Goal: Information Seeking & Learning: Compare options

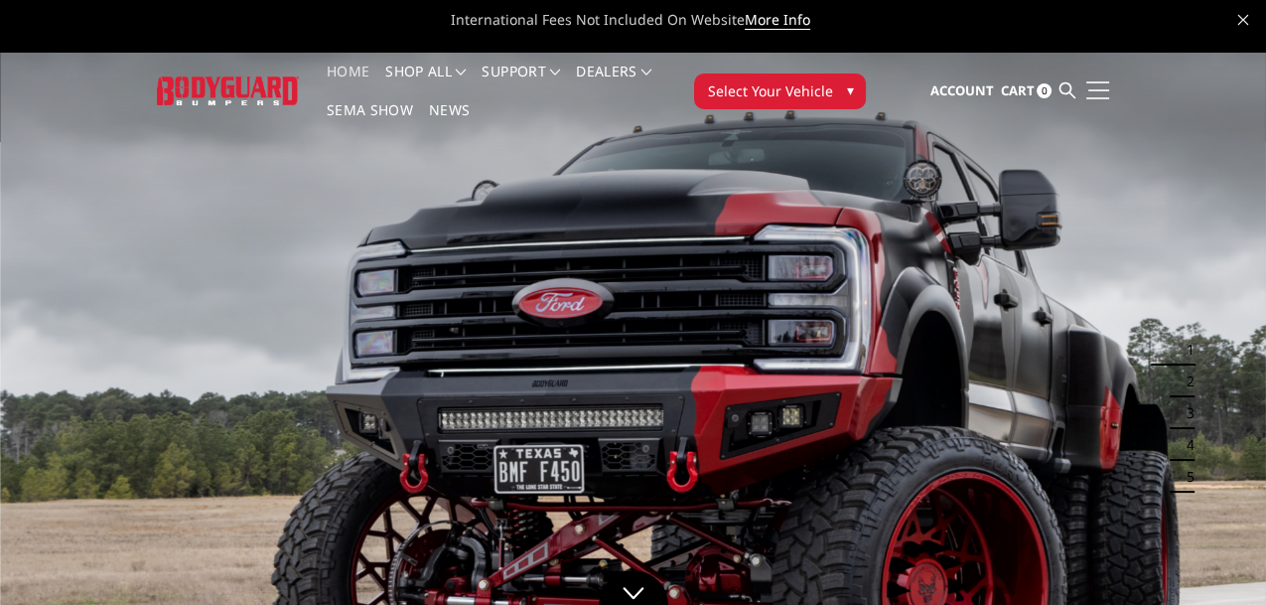
click at [1081, 79] on link at bounding box center [1095, 89] width 28 height 21
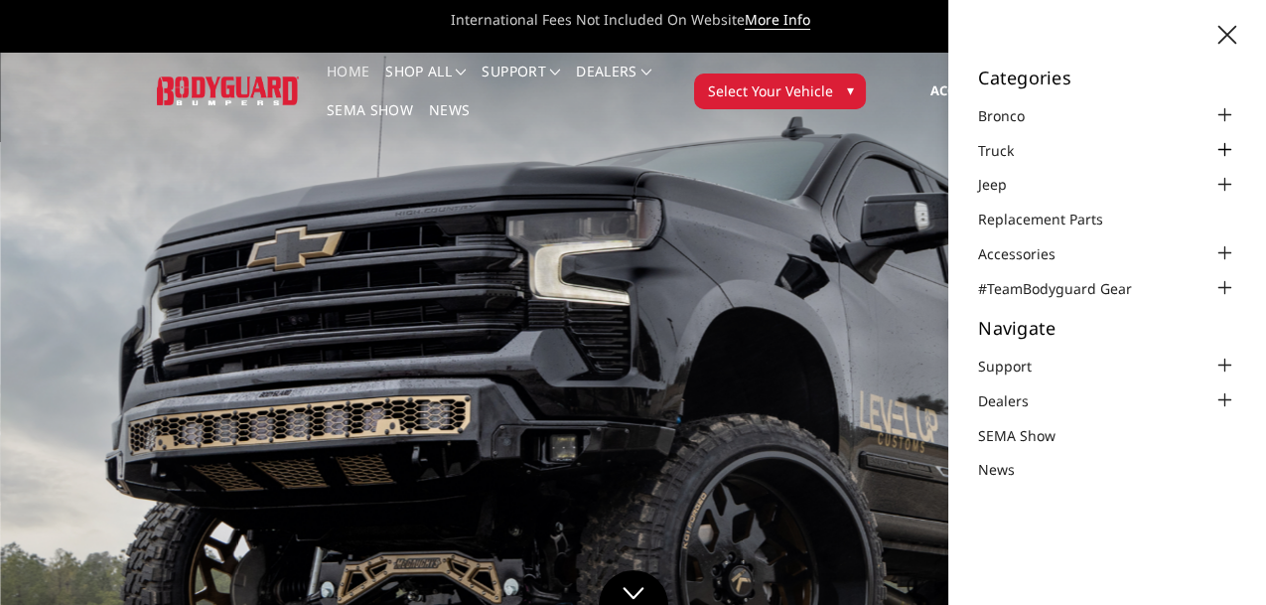
click at [1218, 142] on div at bounding box center [1224, 150] width 24 height 24
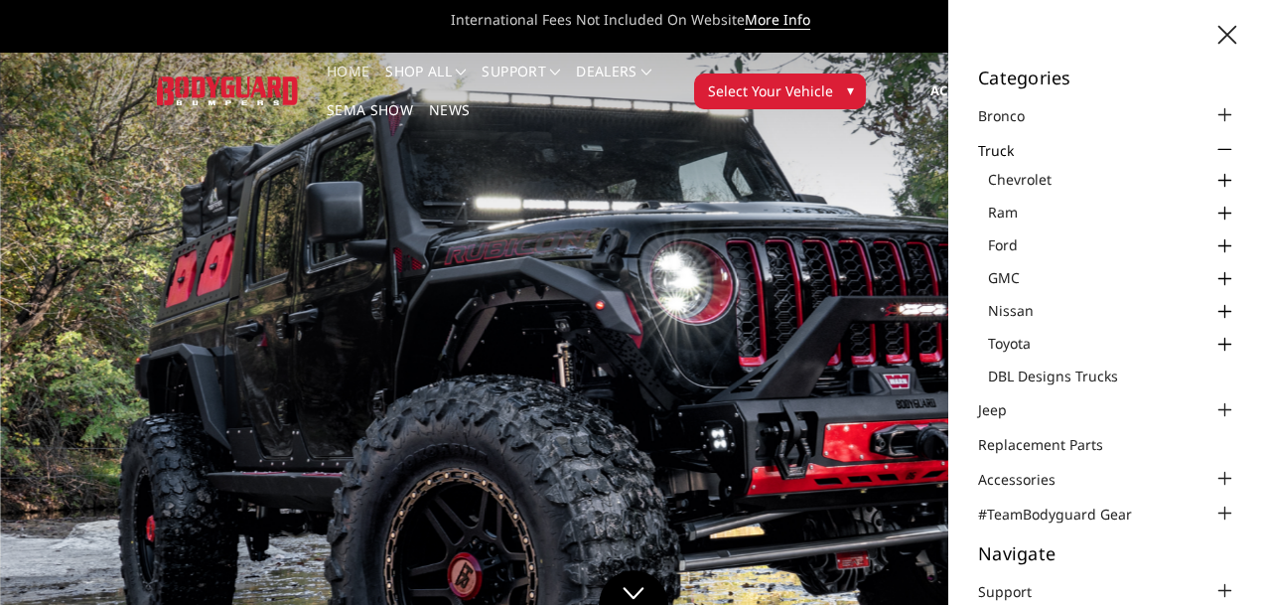
click at [1213, 273] on div at bounding box center [1224, 279] width 24 height 24
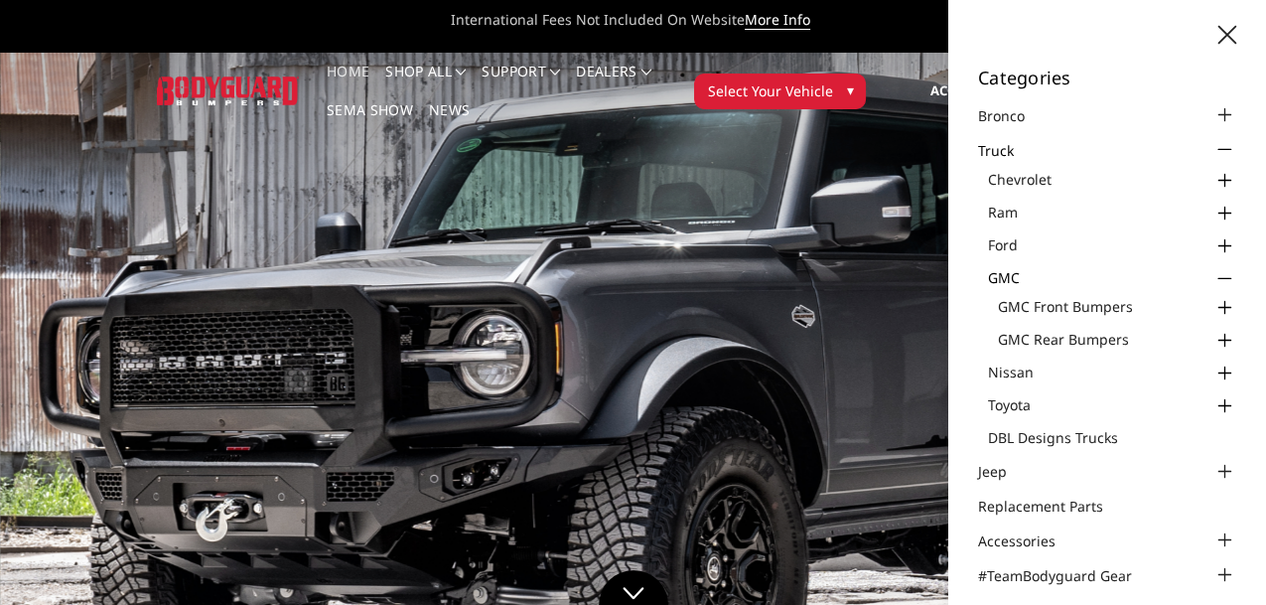
click at [1215, 305] on div at bounding box center [1224, 308] width 24 height 24
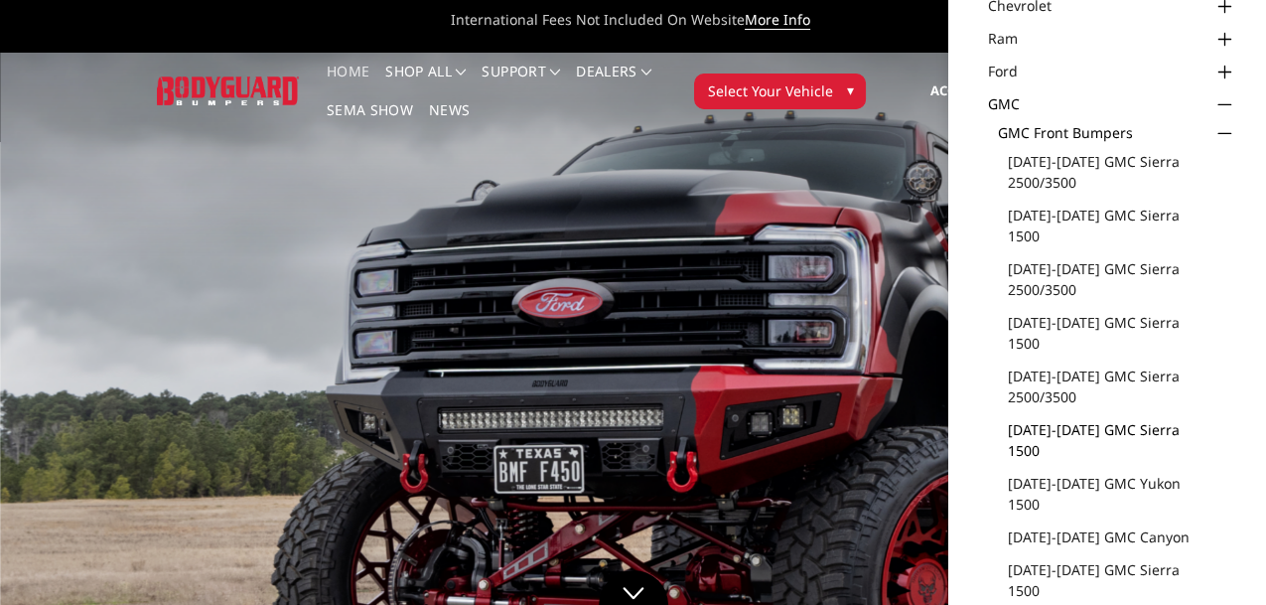
scroll to position [199, 0]
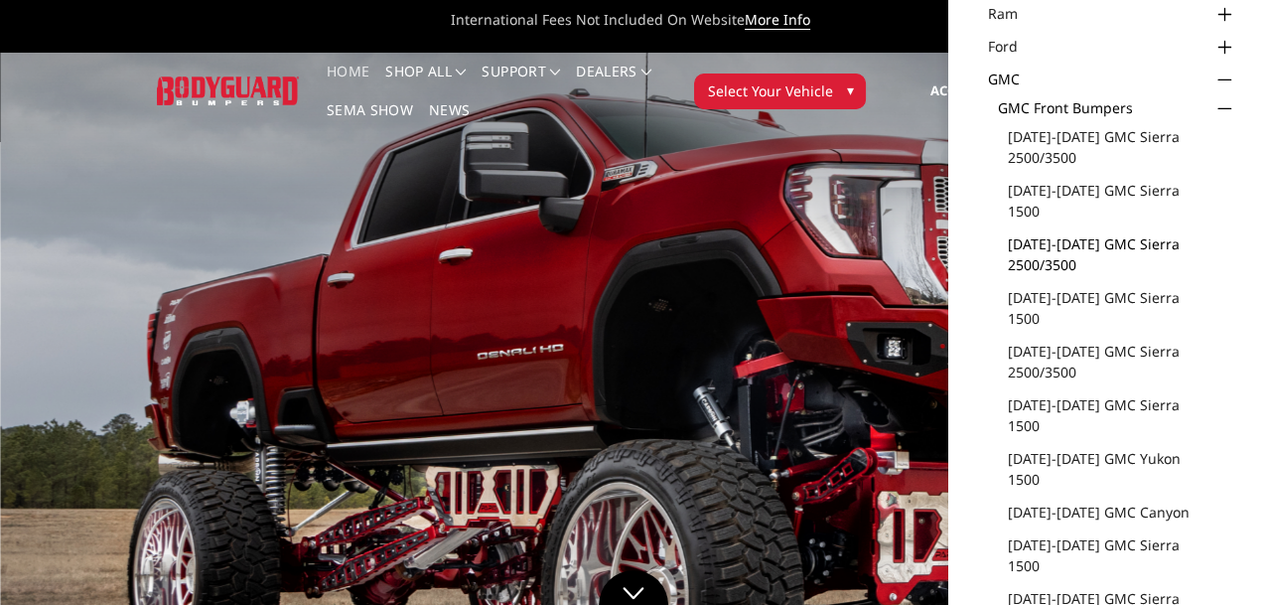
click at [1090, 233] on link "[DATE]-[DATE] GMC Sierra 2500/3500" at bounding box center [1122, 254] width 228 height 42
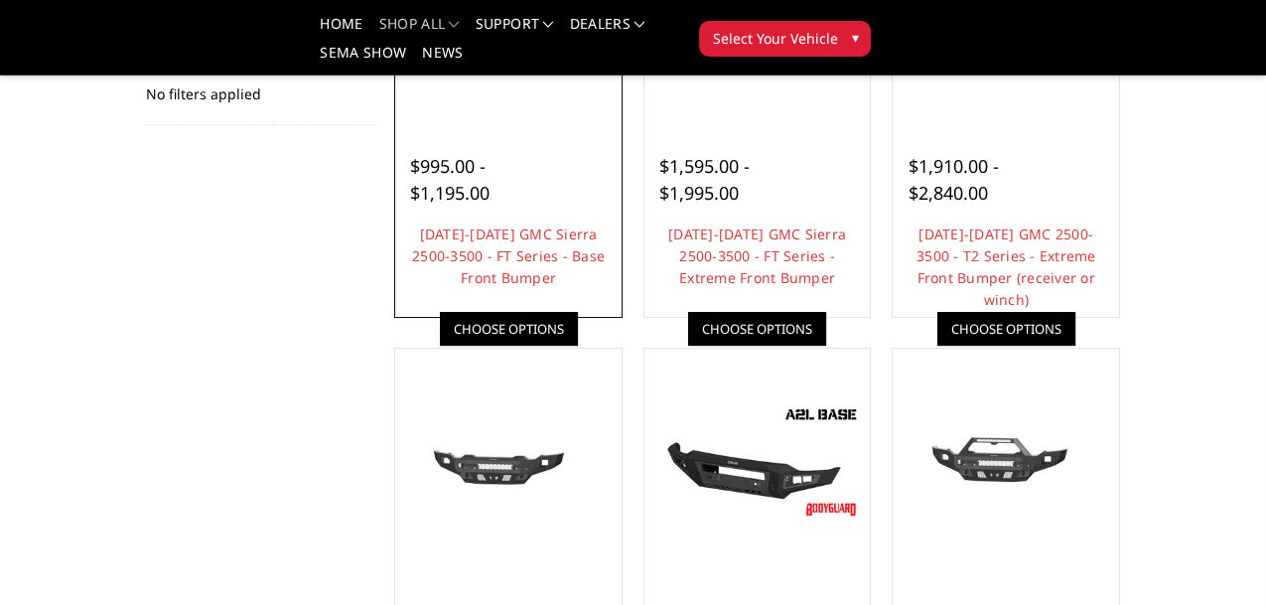
scroll to position [372, 0]
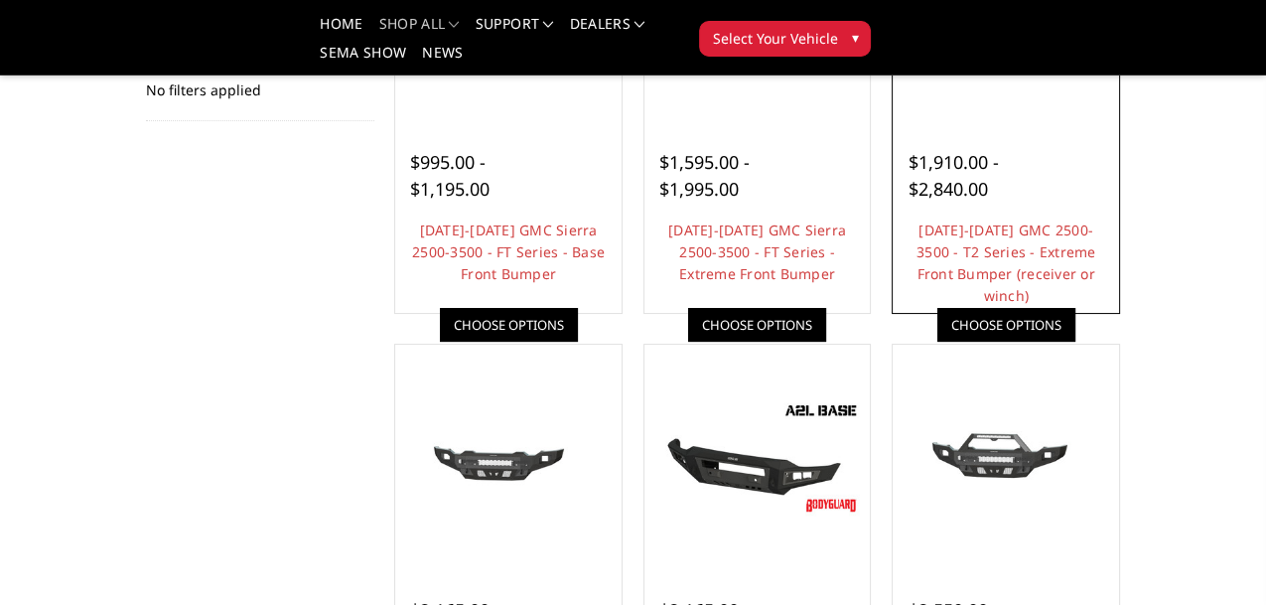
click at [898, 62] on img at bounding box center [1006, 10] width 216 height 102
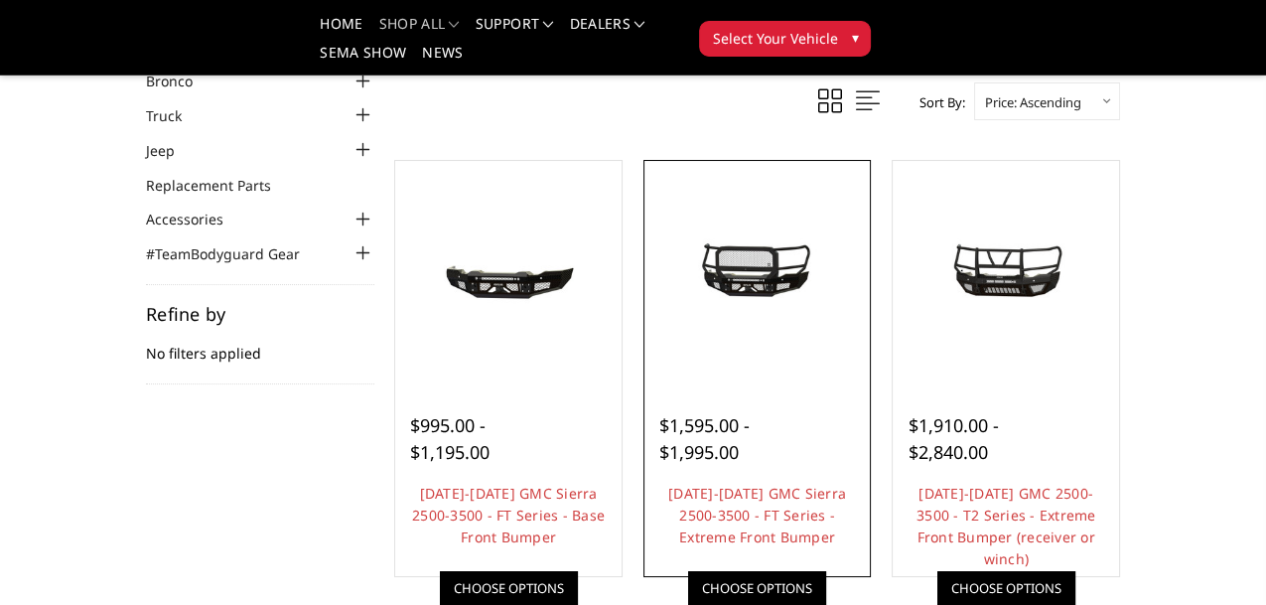
scroll to position [99, 0]
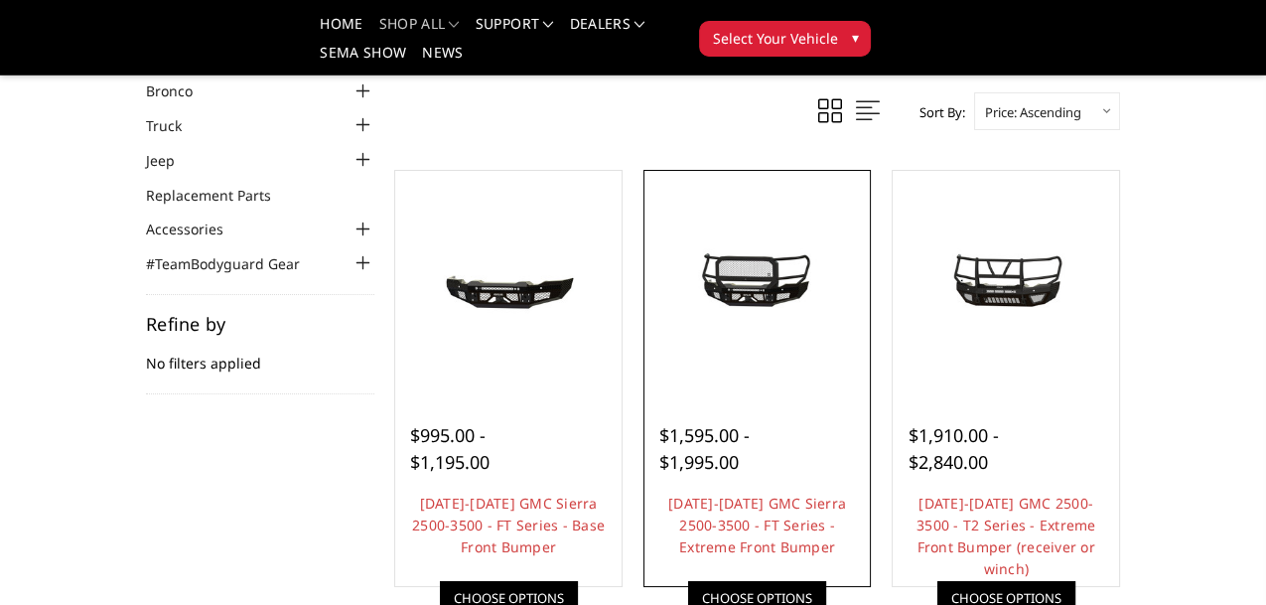
click at [866, 295] on img at bounding box center [757, 283] width 216 height 102
